Goal: Task Accomplishment & Management: Manage account settings

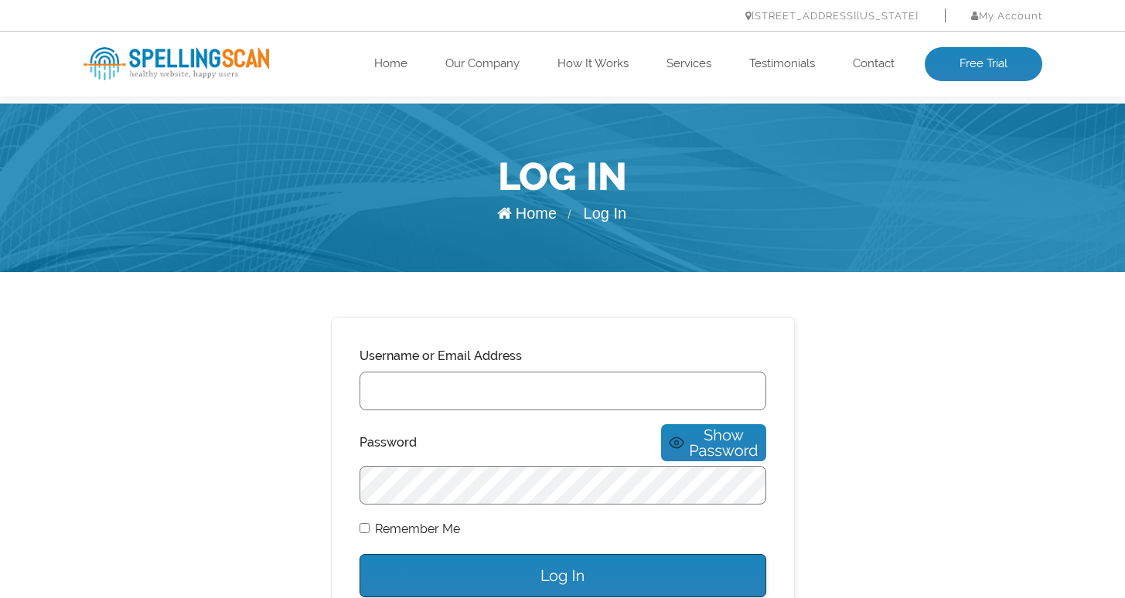
click at [465, 386] on input "Username or Email Address" at bounding box center [563, 391] width 407 height 39
type input "anish@unitu.co.uk"
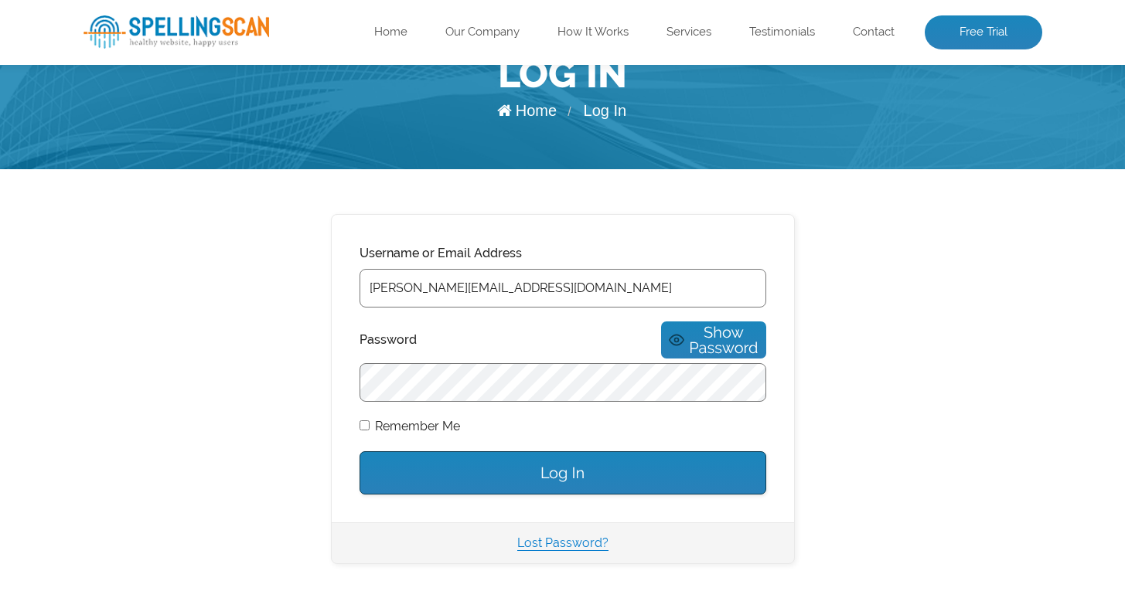
scroll to position [107, 0]
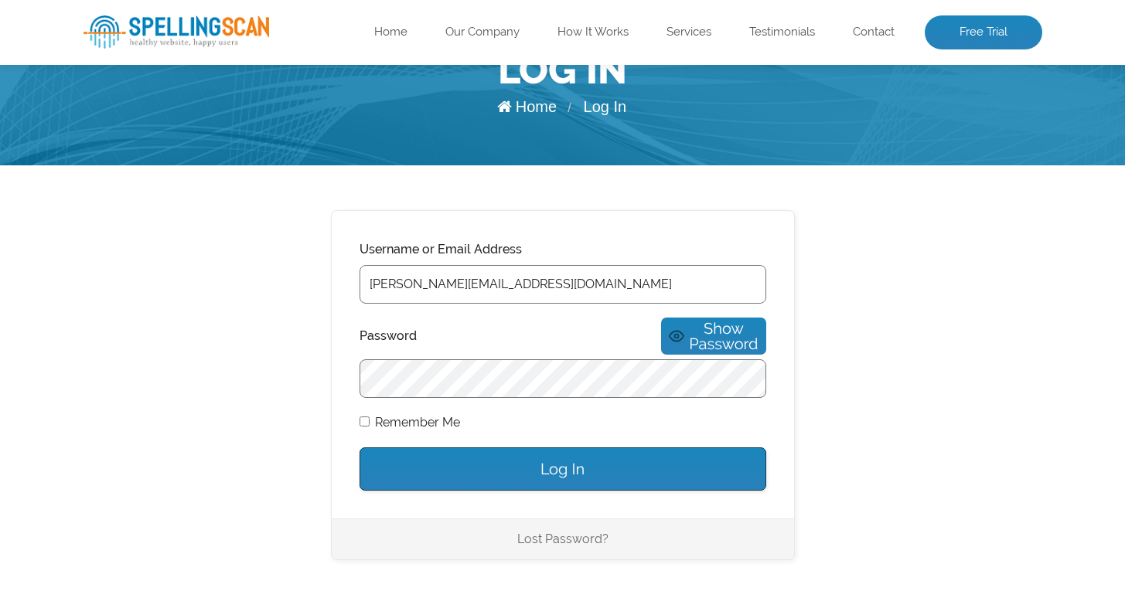
click at [548, 532] on link "Lost Password?" at bounding box center [562, 539] width 91 height 15
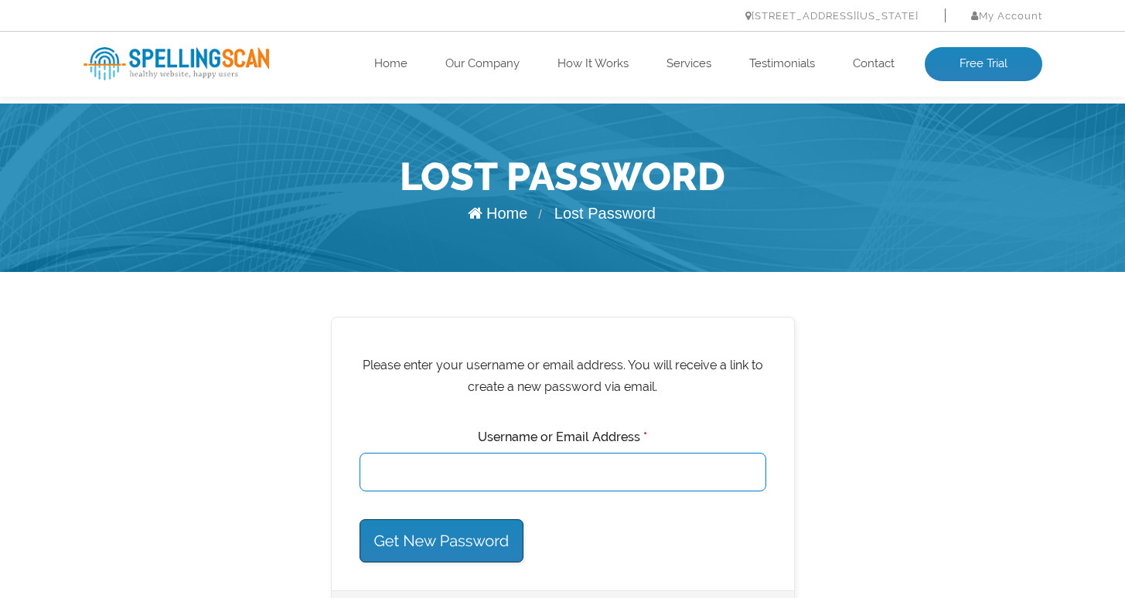
click at [563, 480] on input "Username or Email Address *" at bounding box center [563, 472] width 407 height 39
type input "[PERSON_NAME][EMAIL_ADDRESS][DOMAIN_NAME]"
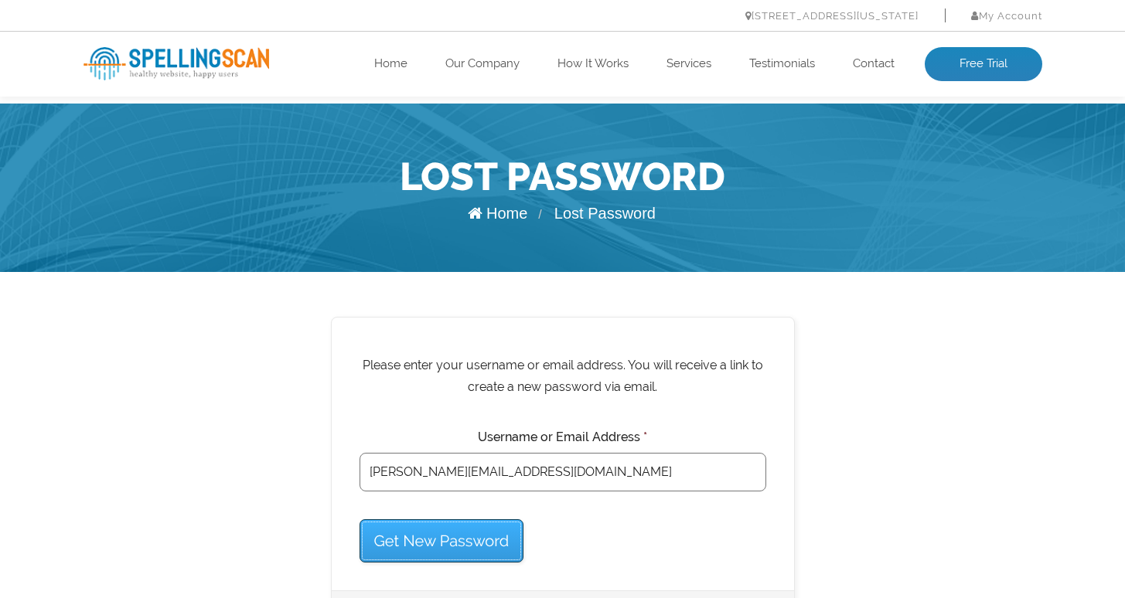
click at [476, 526] on input "Get New Password" at bounding box center [442, 541] width 165 height 43
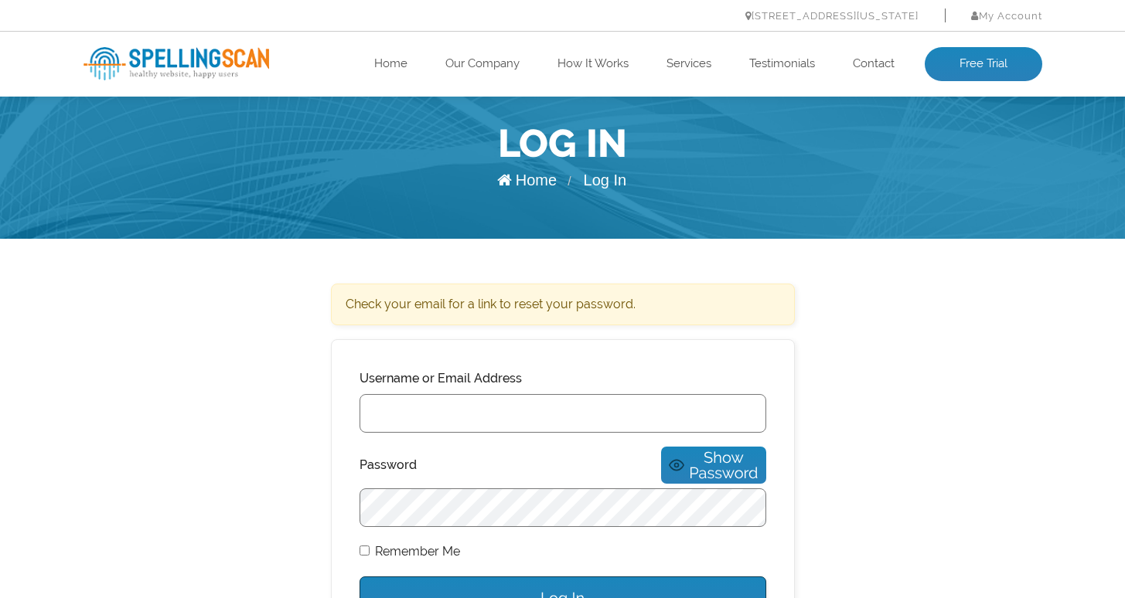
scroll to position [56, 0]
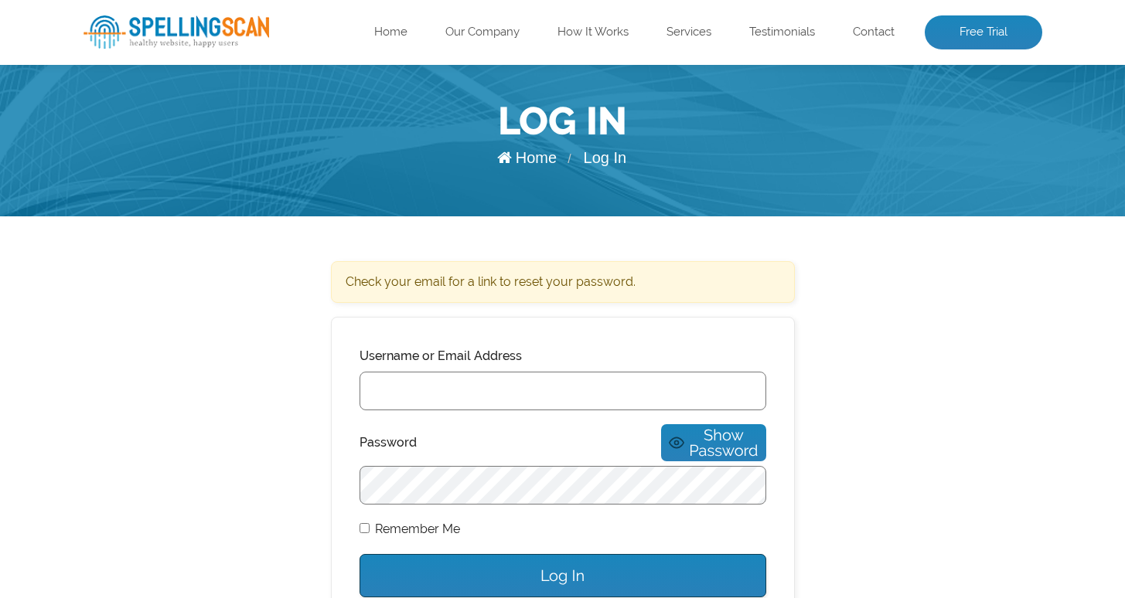
click at [387, 394] on input "Username or Email Address" at bounding box center [563, 391] width 407 height 39
type input "[PERSON_NAME][EMAIL_ADDRESS][DOMAIN_NAME]"
click at [360, 554] on input "Log In" at bounding box center [563, 575] width 407 height 43
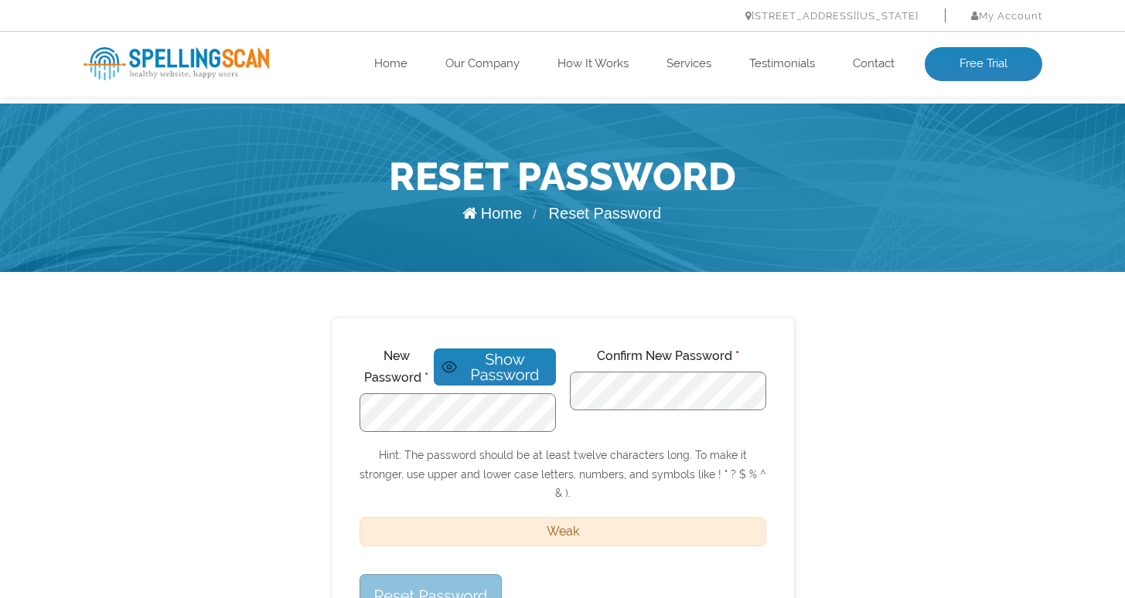
click at [711, 411] on div "Confirm New Password *" at bounding box center [668, 389] width 196 height 87
click at [604, 581] on div "Reset Password" at bounding box center [563, 596] width 407 height 43
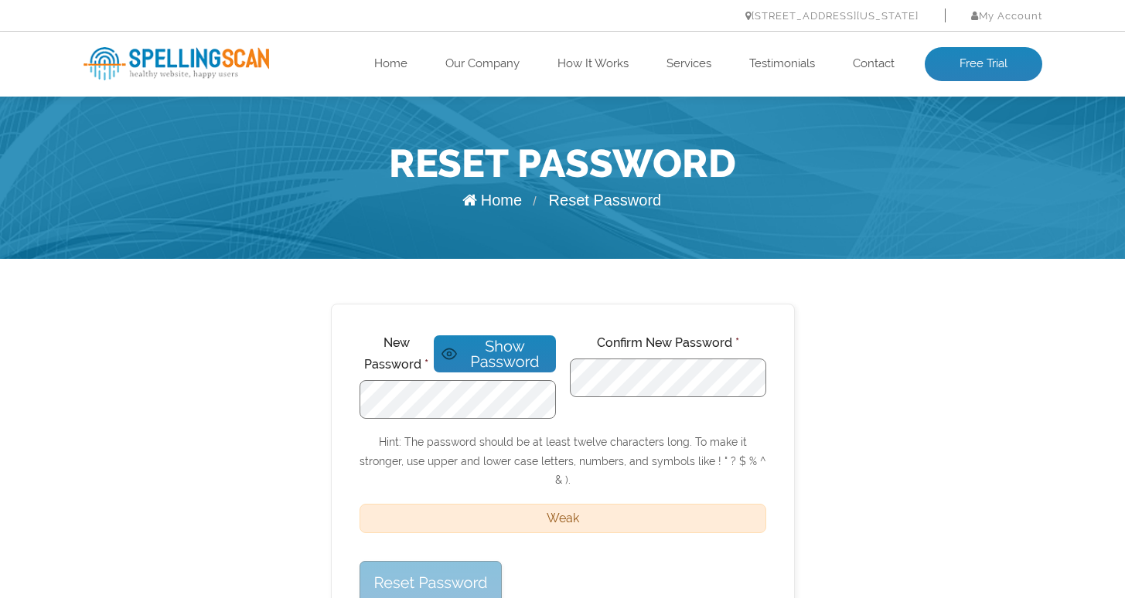
scroll to position [26, 0]
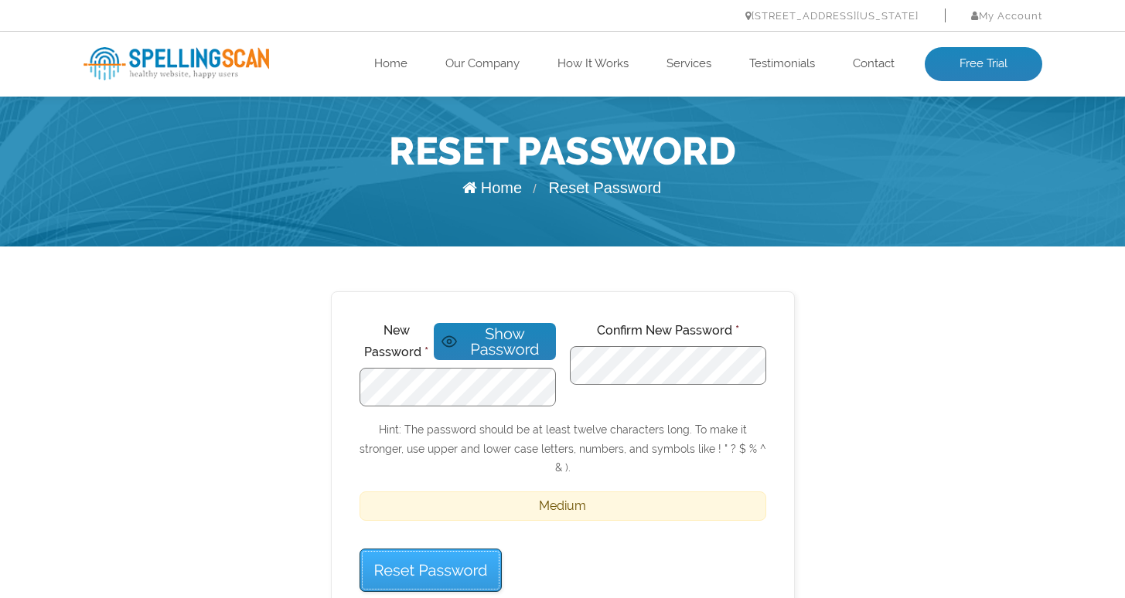
click at [420, 563] on input "Reset Password" at bounding box center [431, 570] width 143 height 43
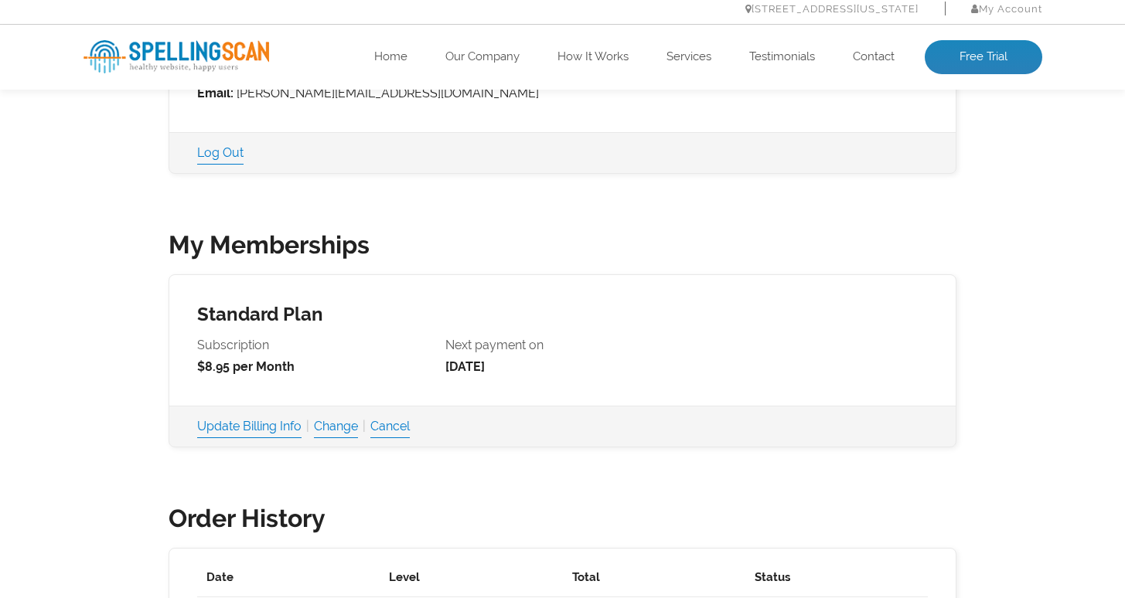
scroll to position [369, 0]
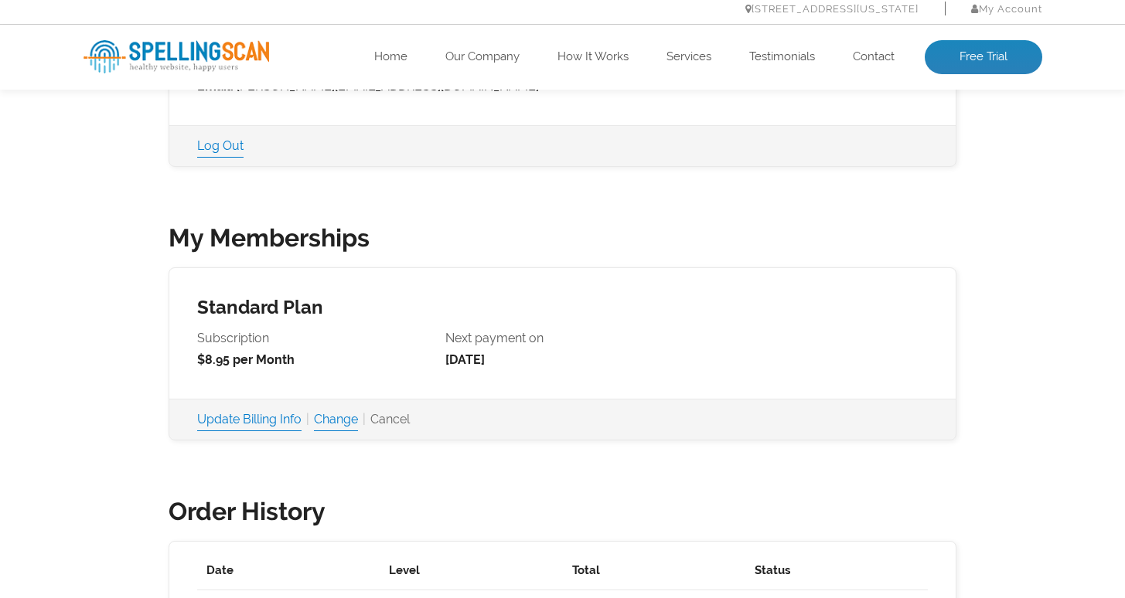
click at [410, 416] on link "Cancel" at bounding box center [389, 420] width 39 height 22
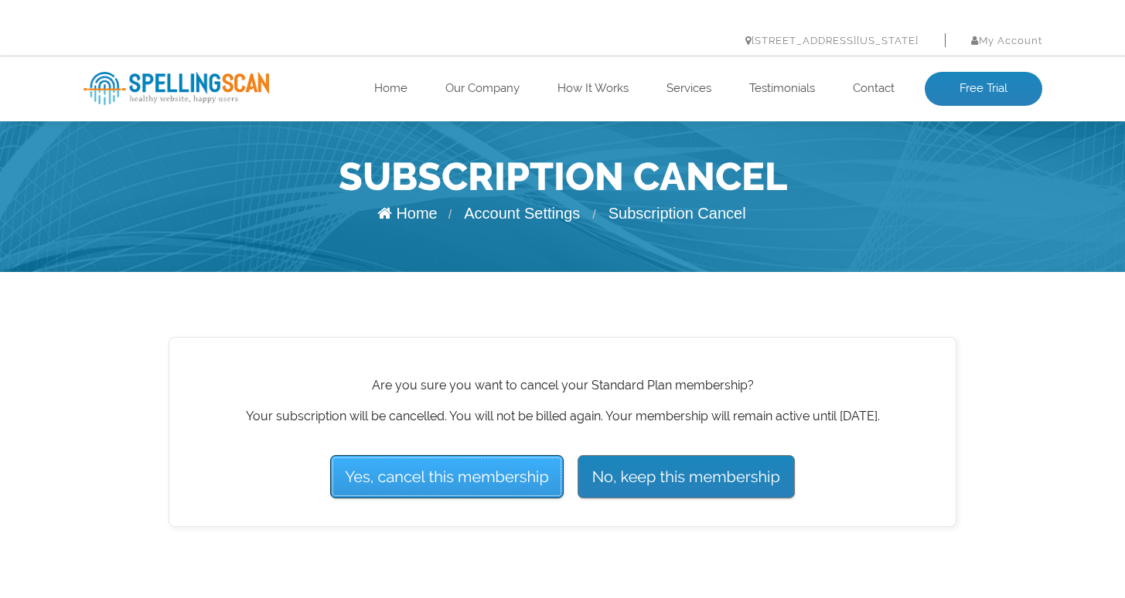
click at [477, 470] on input "Yes, cancel this membership" at bounding box center [447, 476] width 234 height 43
